Goal: Task Accomplishment & Management: Manage account settings

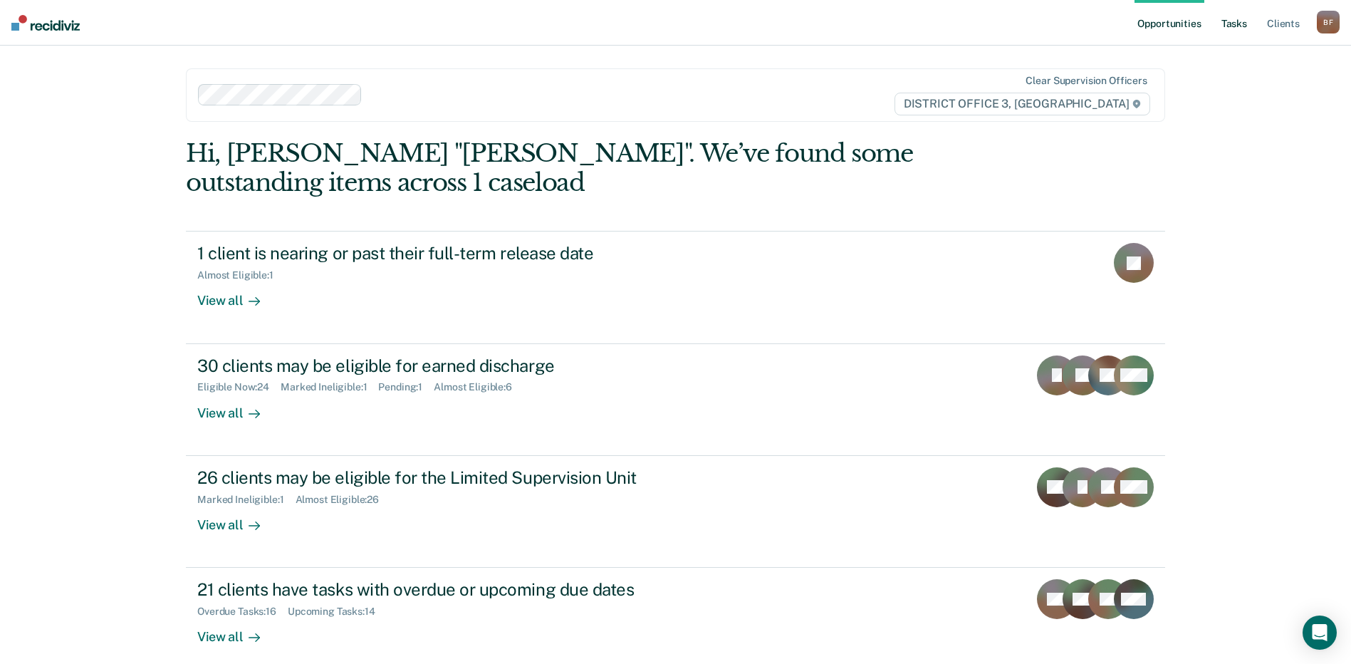
click at [1237, 28] on link "Tasks" at bounding box center [1234, 23] width 31 height 46
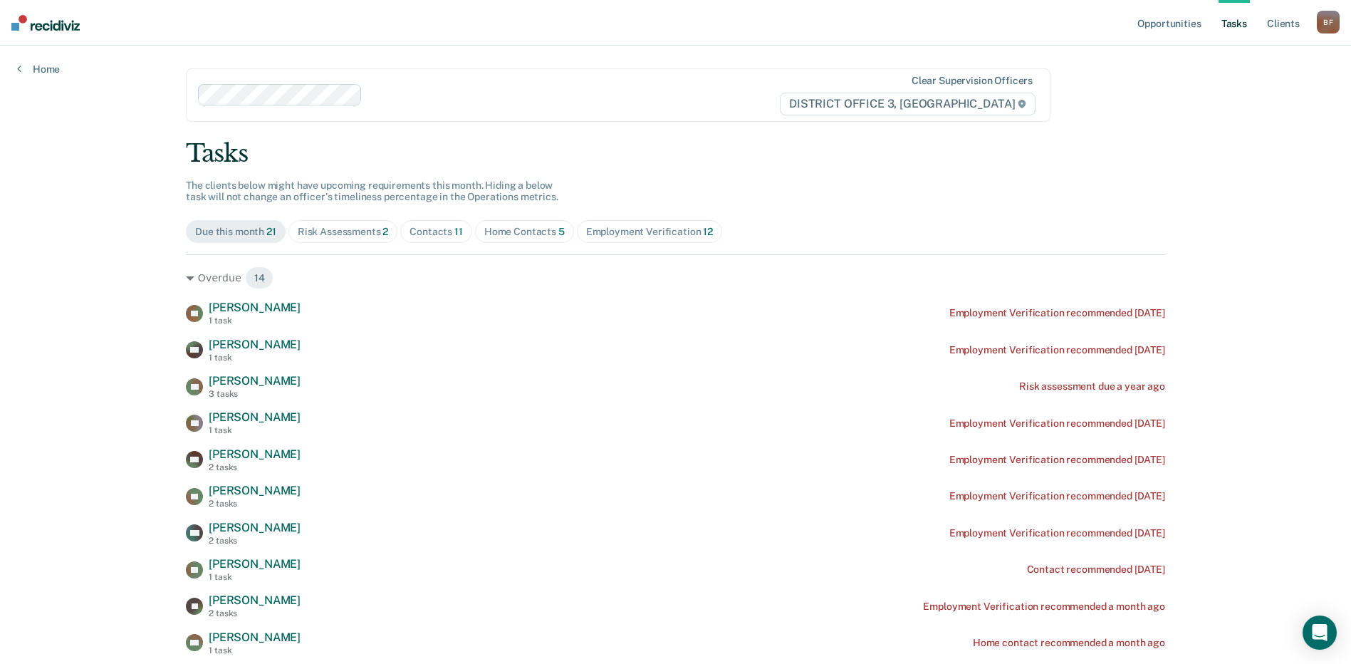
click at [525, 234] on div "Home Contacts 5" at bounding box center [524, 232] width 81 height 12
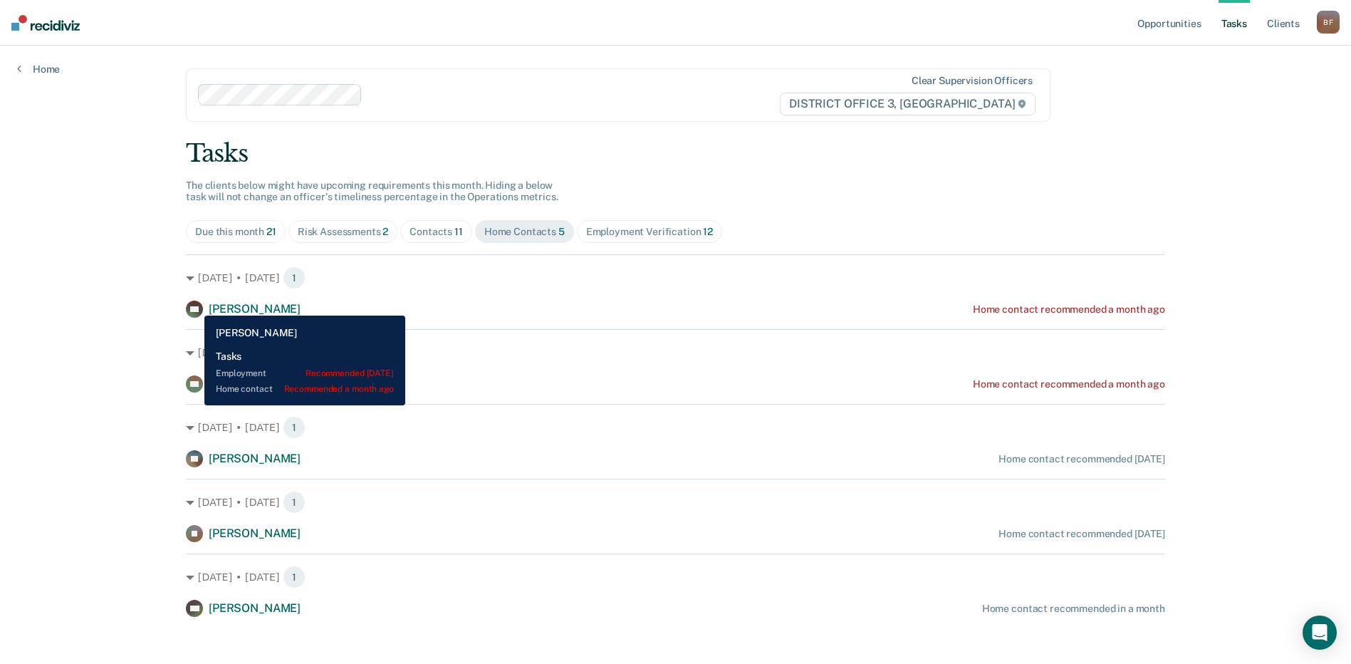
click at [194, 305] on icon at bounding box center [189, 304] width 31 height 28
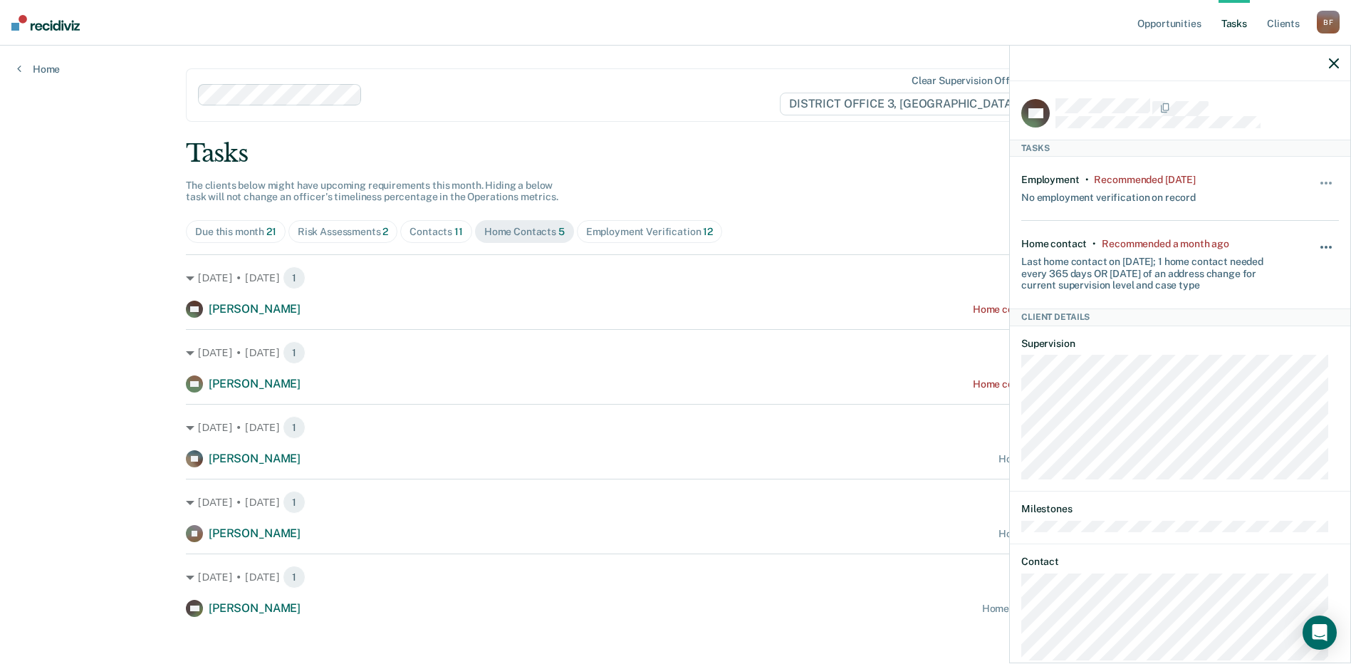
click at [1315, 242] on div "Hide from tasks list for... 7 days 30 days 90 days" at bounding box center [1327, 264] width 24 height 53
click at [1325, 246] on span "button" at bounding box center [1326, 247] width 3 height 3
click at [1252, 331] on button "30 days" at bounding box center [1288, 338] width 103 height 23
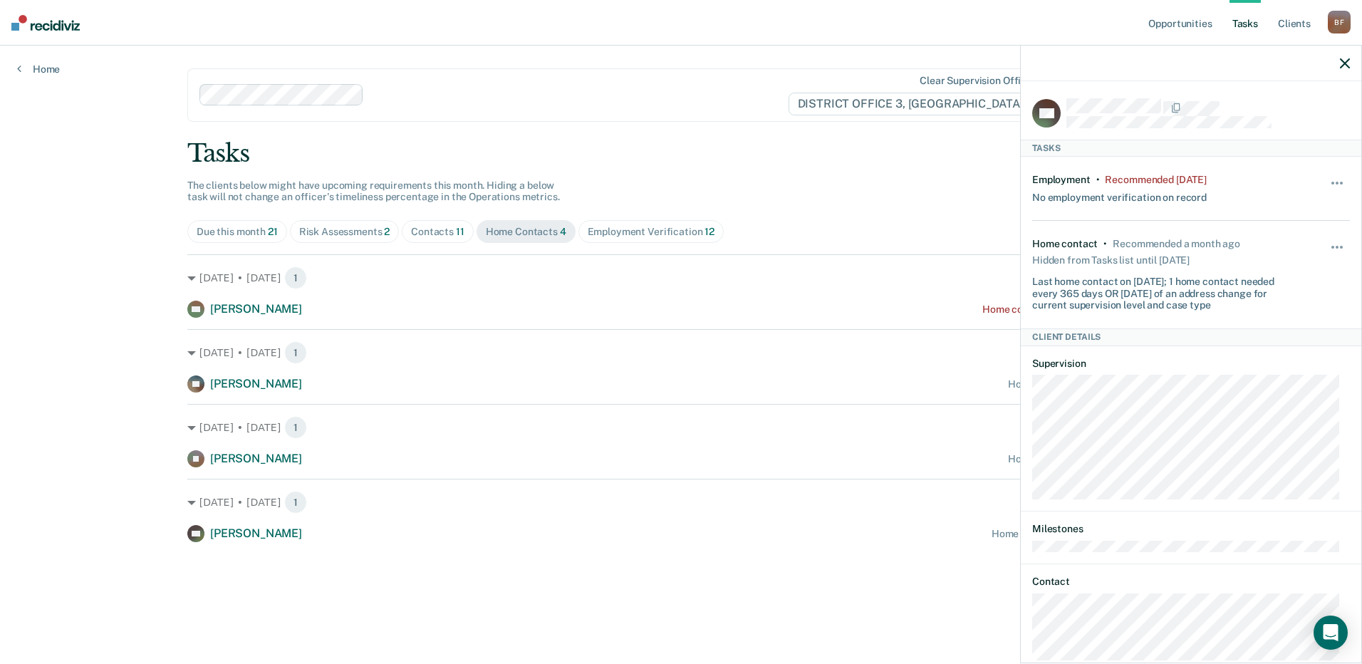
click at [1345, 63] on icon "button" at bounding box center [1345, 63] width 10 height 10
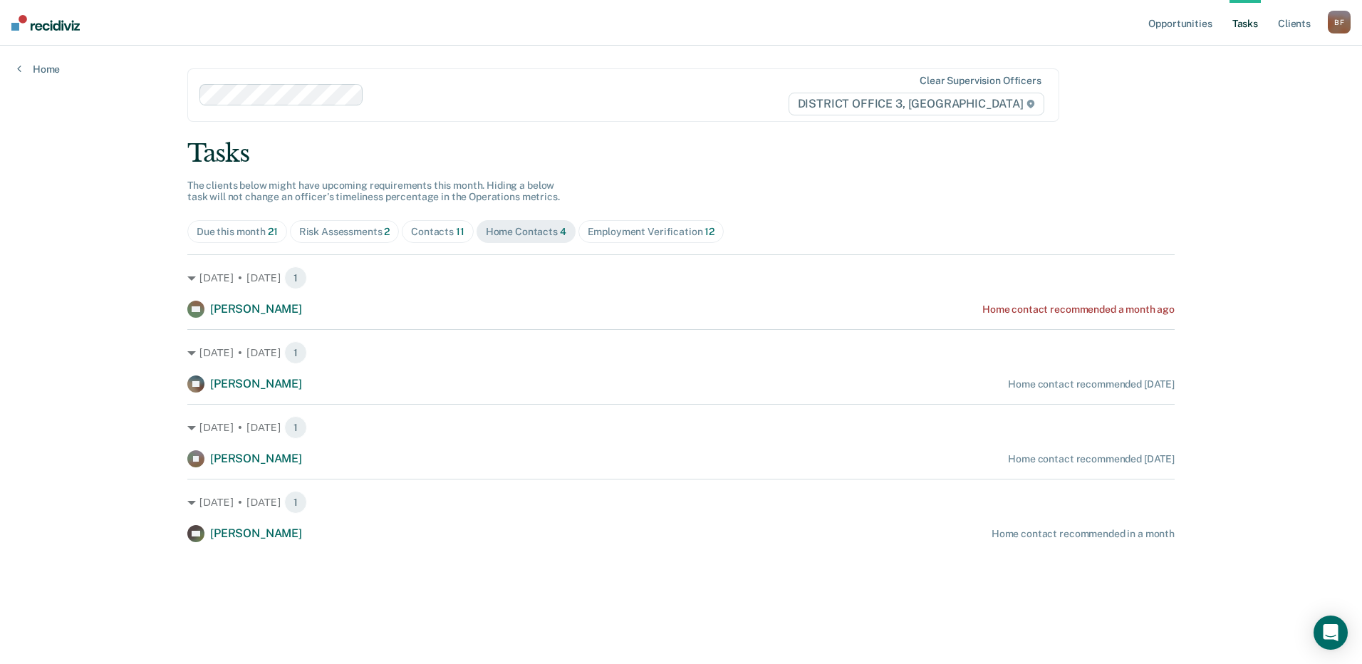
click at [356, 228] on div "Risk Assessments 2" at bounding box center [344, 232] width 91 height 12
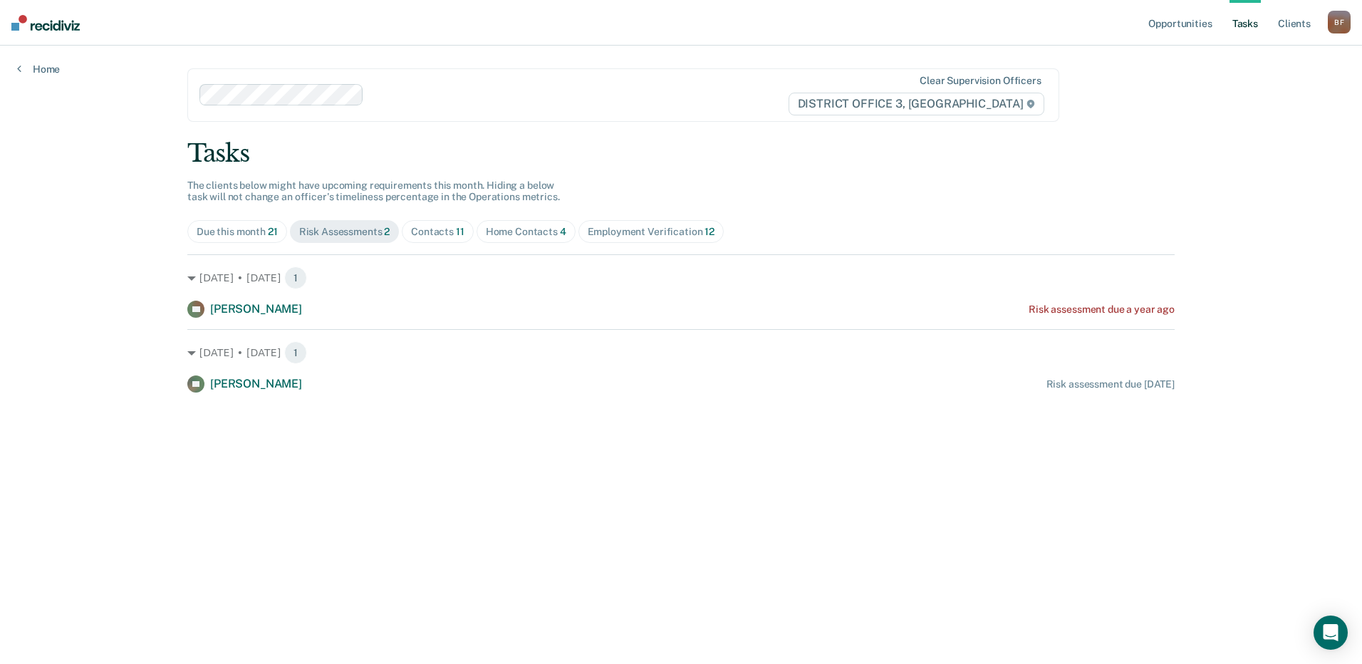
click at [1339, 17] on div "B F" at bounding box center [1339, 22] width 23 height 23
click at [1251, 95] on link "Log Out" at bounding box center [1282, 94] width 115 height 12
